Goal: Check status: Check status

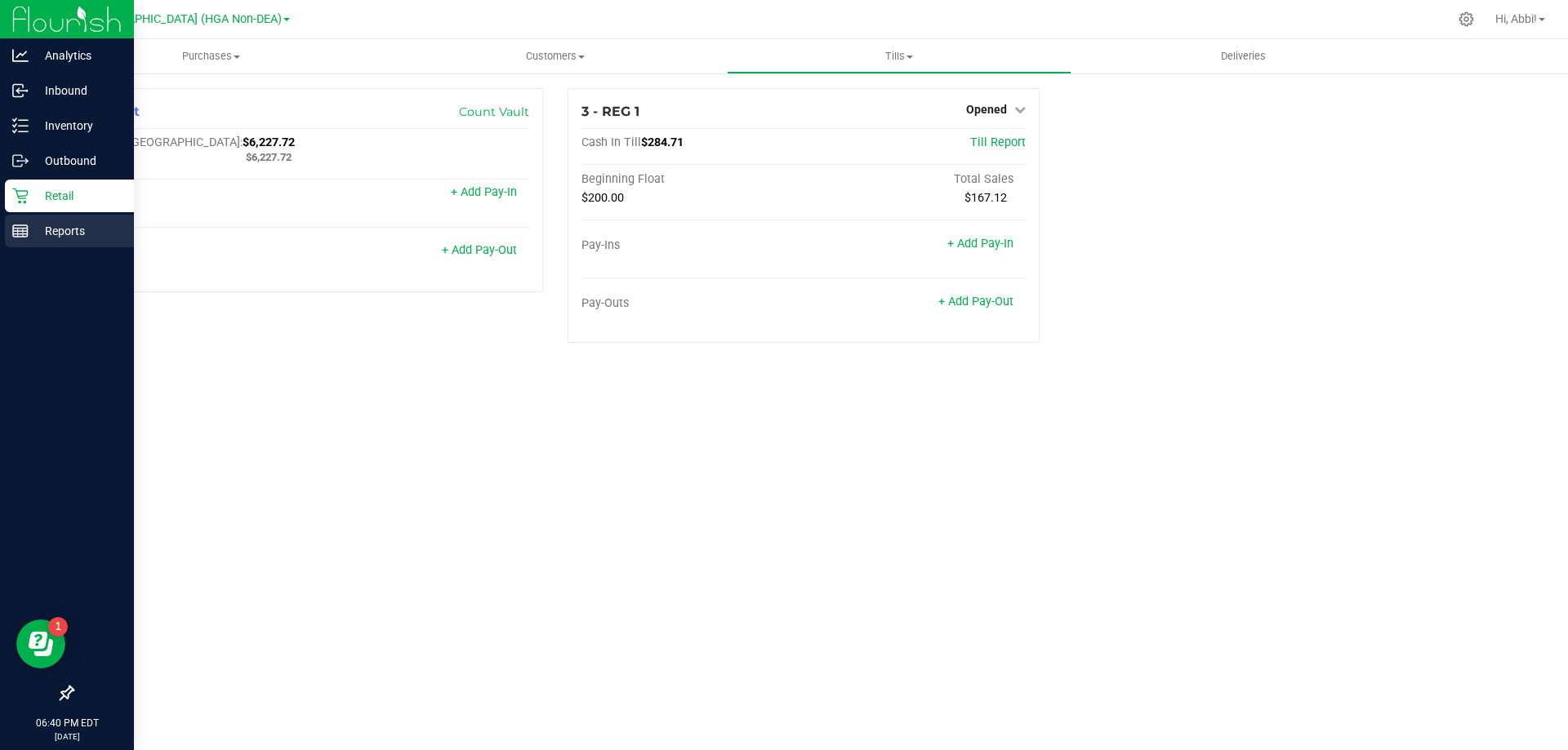
click at [23, 223] on icon at bounding box center [20, 231] width 17 height 17
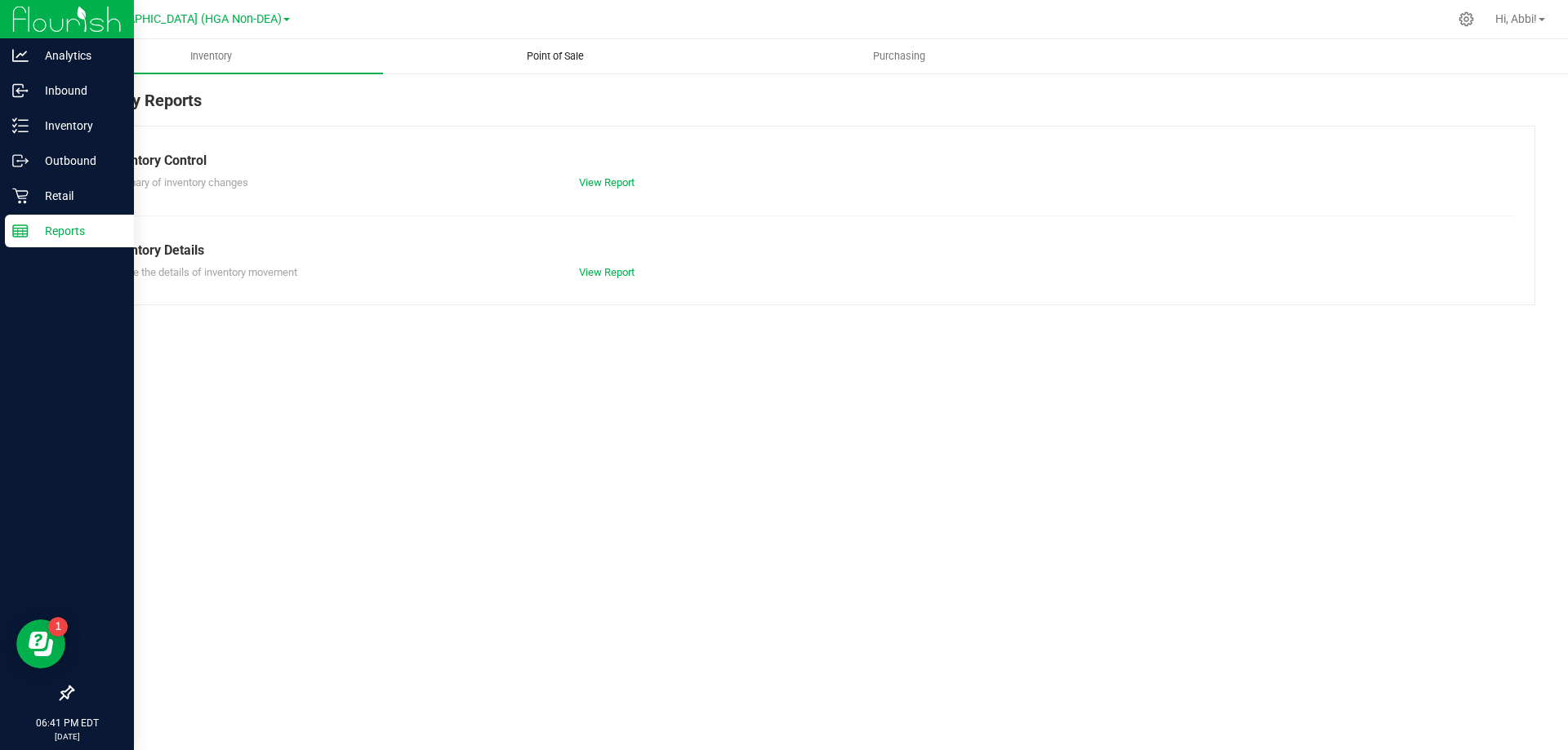
click at [574, 56] on span "Point of Sale" at bounding box center [555, 56] width 101 height 15
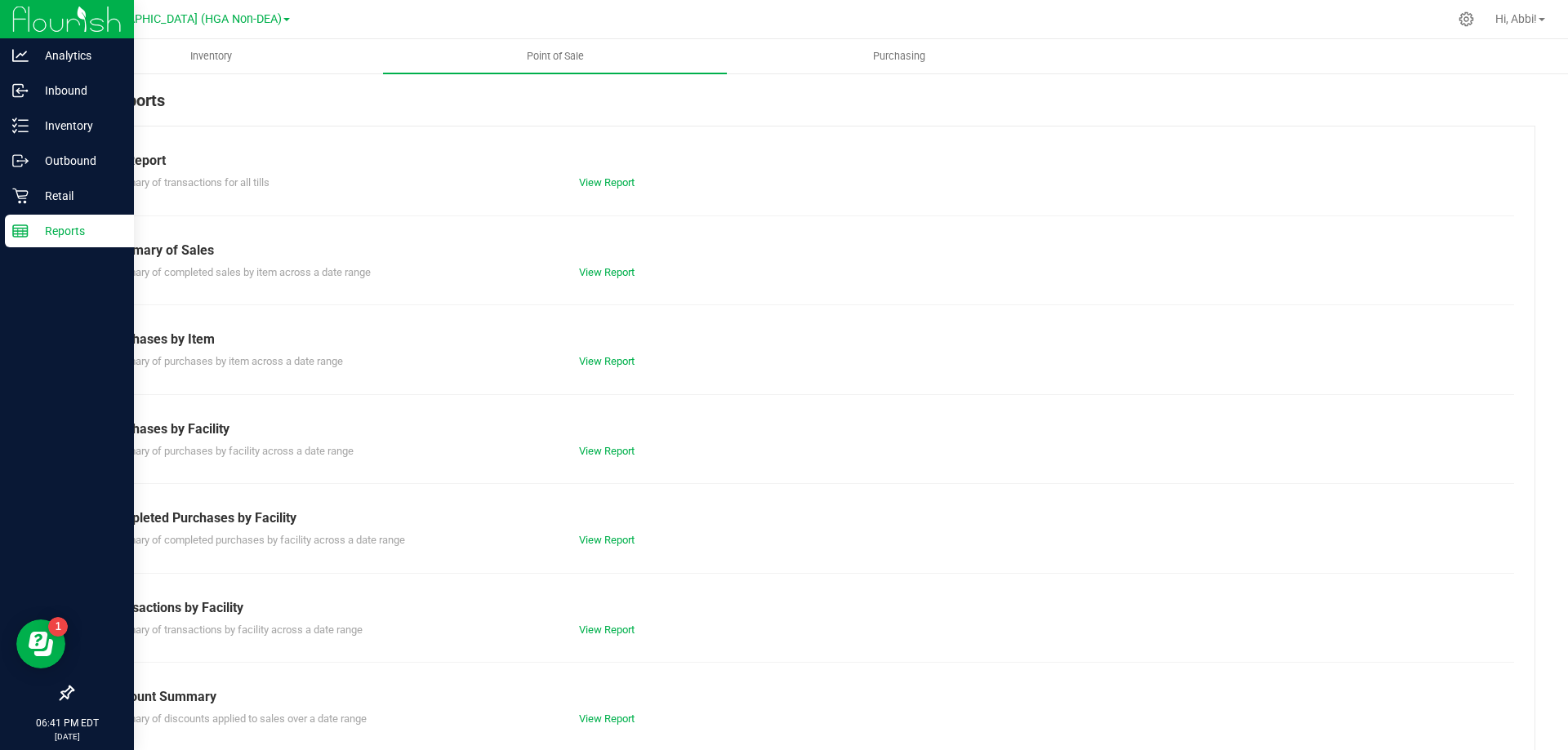
click at [602, 174] on div "Summary of transactions for all tills View Report" at bounding box center [803, 180] width 1422 height 20
click at [607, 179] on link "View Report" at bounding box center [606, 182] width 56 height 13
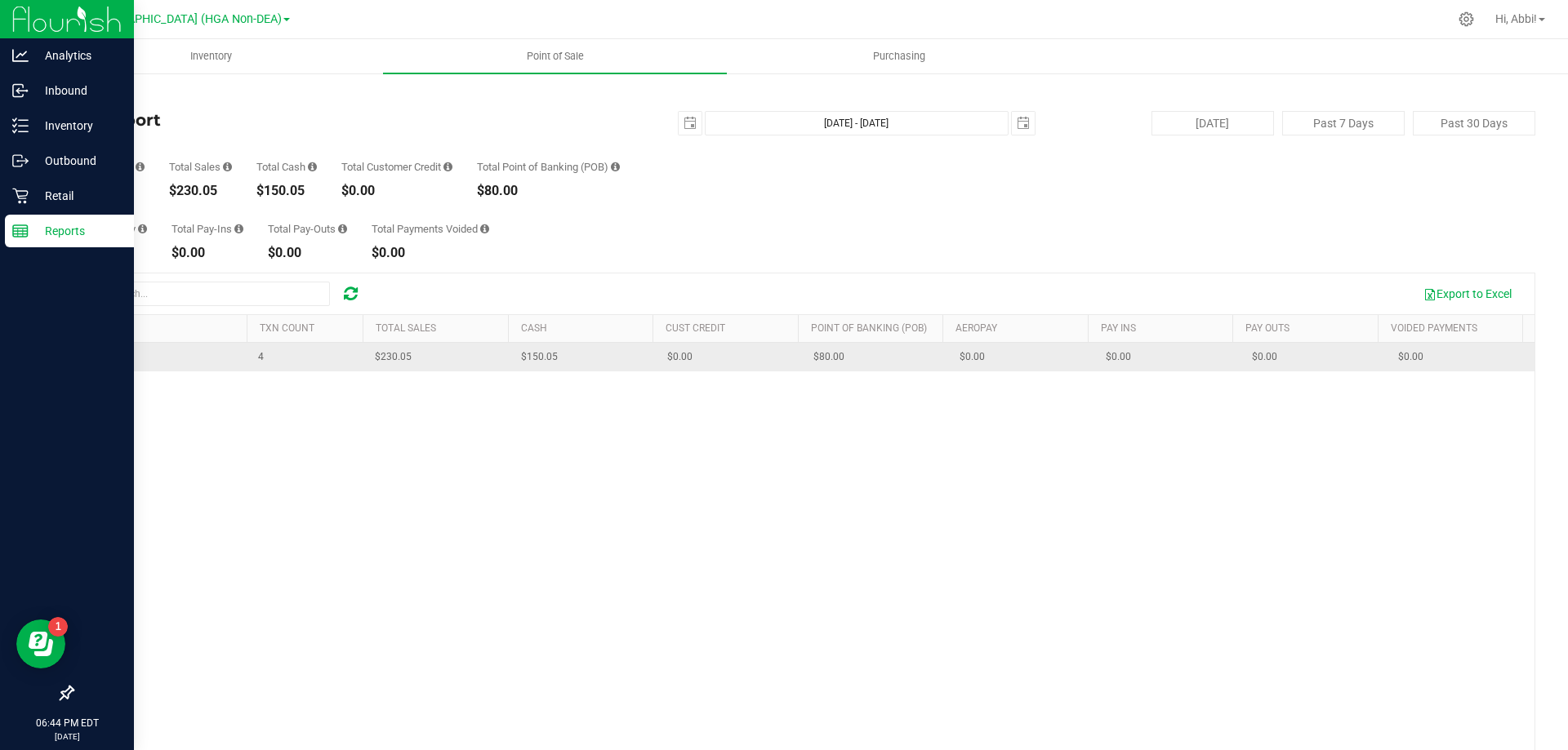
click at [93, 354] on span "REG 1" at bounding box center [96, 357] width 26 height 12
